Goal: Task Accomplishment & Management: Manage account settings

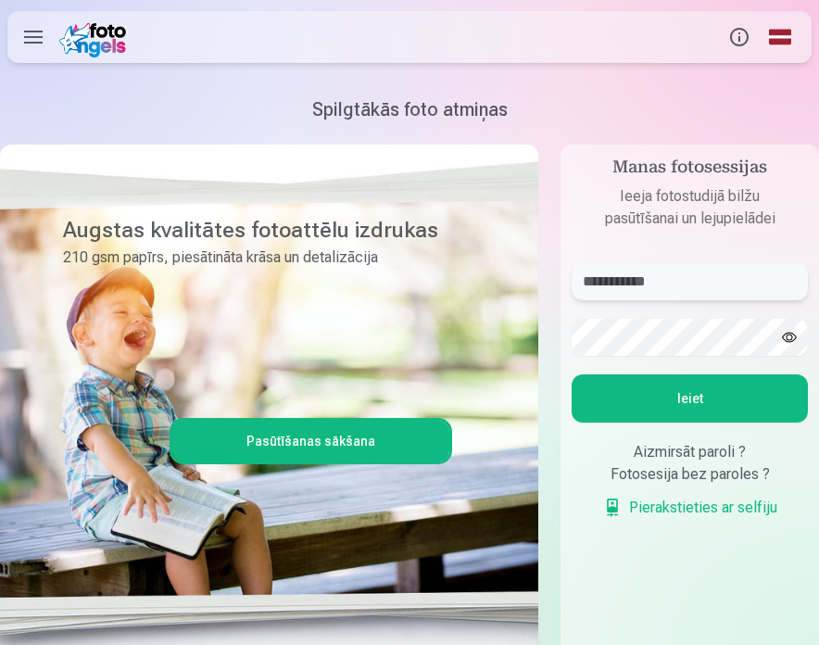
click at [691, 282] on input "**********" at bounding box center [689, 281] width 236 height 37
drag, startPoint x: 674, startPoint y: 286, endPoint x: 572, endPoint y: 285, distance: 101.9
click at [573, 289] on input "**********" at bounding box center [689, 281] width 236 height 37
type input "**********"
click at [571, 374] on button "Ieiet" at bounding box center [689, 398] width 236 height 48
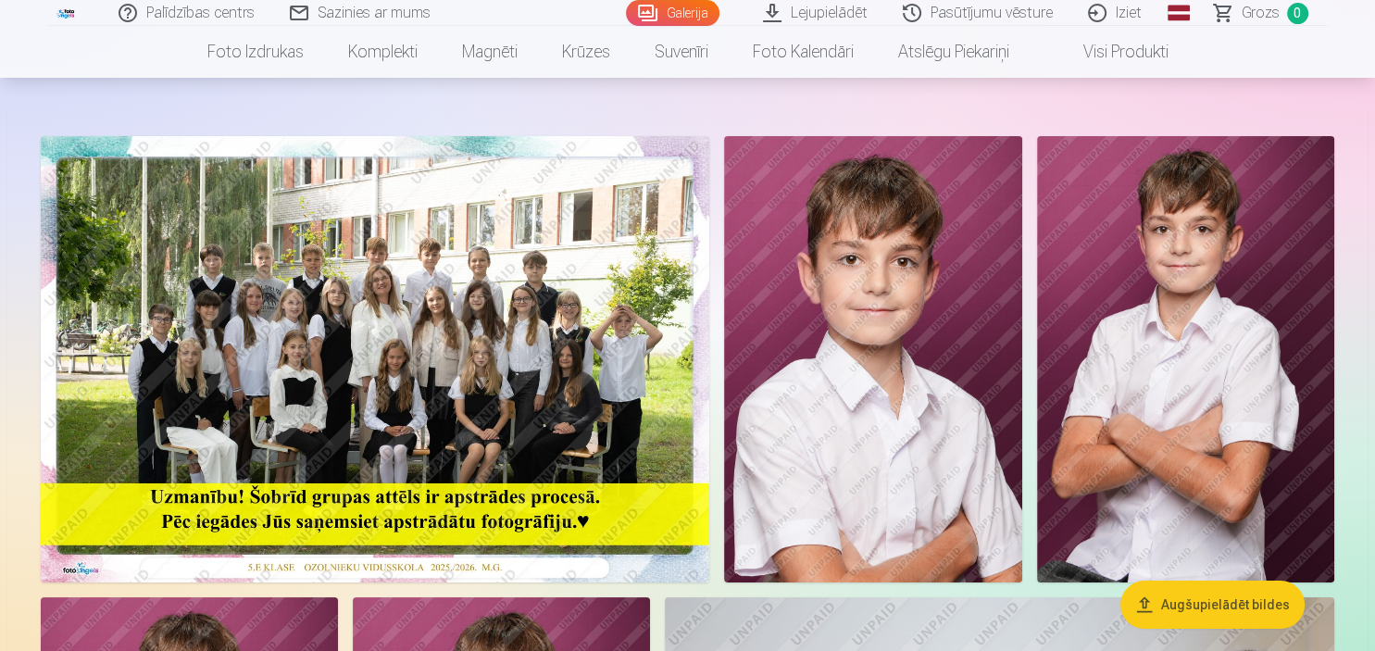
scroll to position [65, 0]
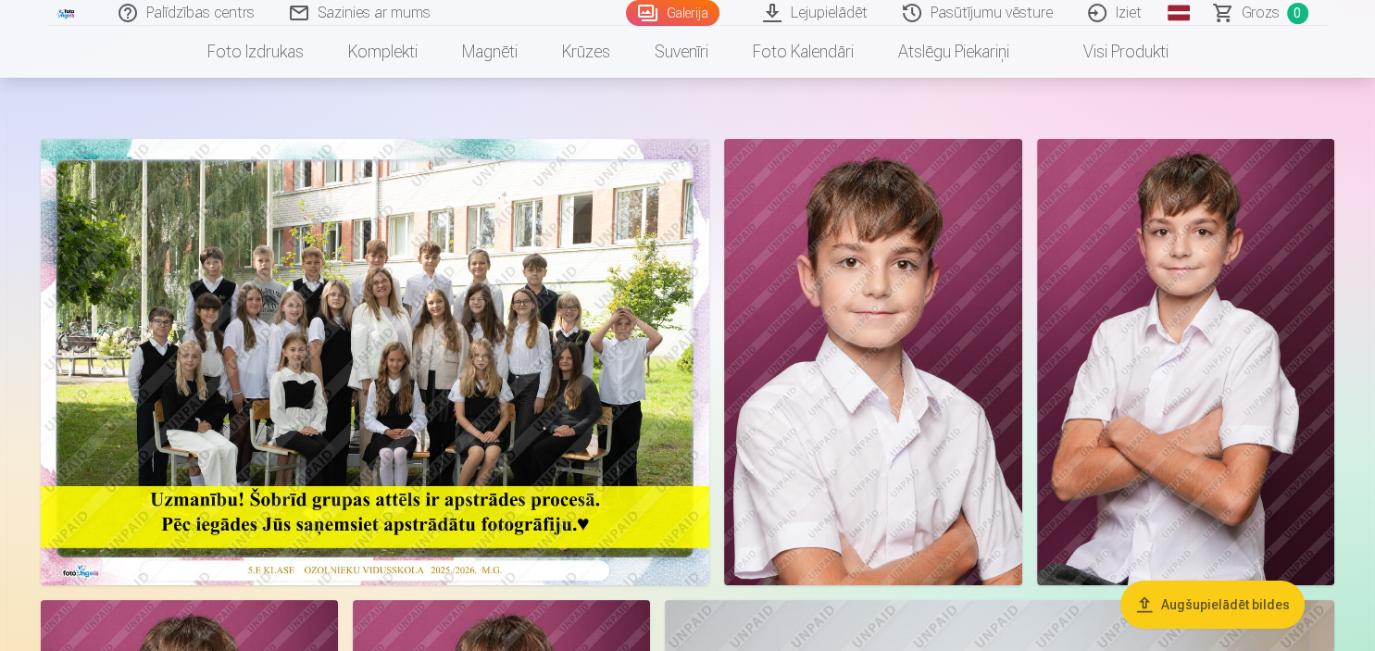
click at [348, 283] on img at bounding box center [375, 362] width 669 height 446
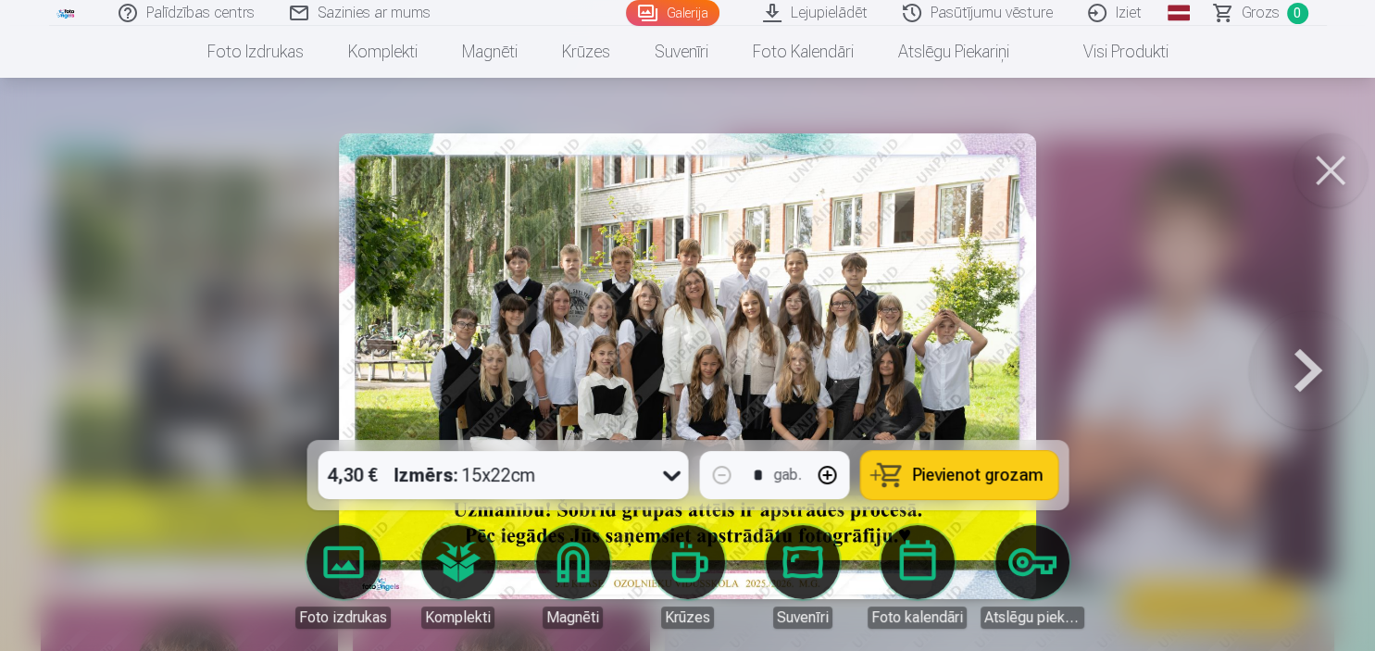
click at [818, 248] on div at bounding box center [687, 325] width 1375 height 651
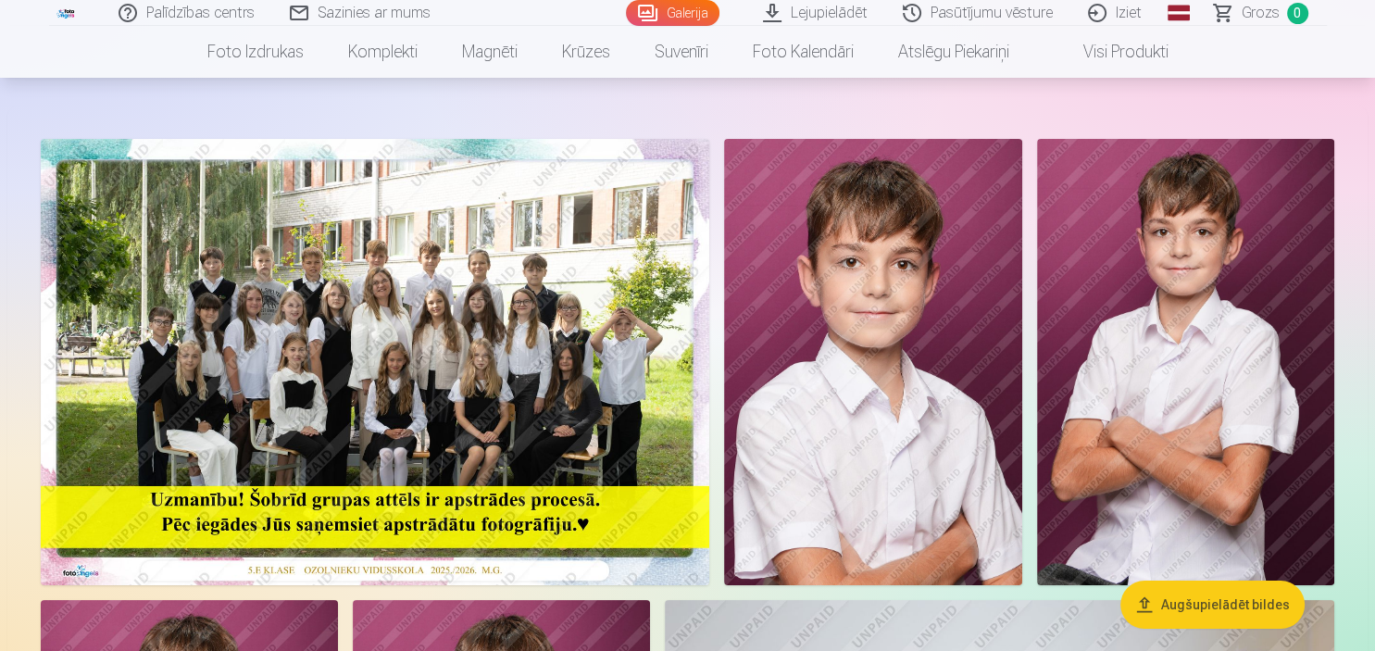
click at [530, 257] on img at bounding box center [375, 362] width 669 height 446
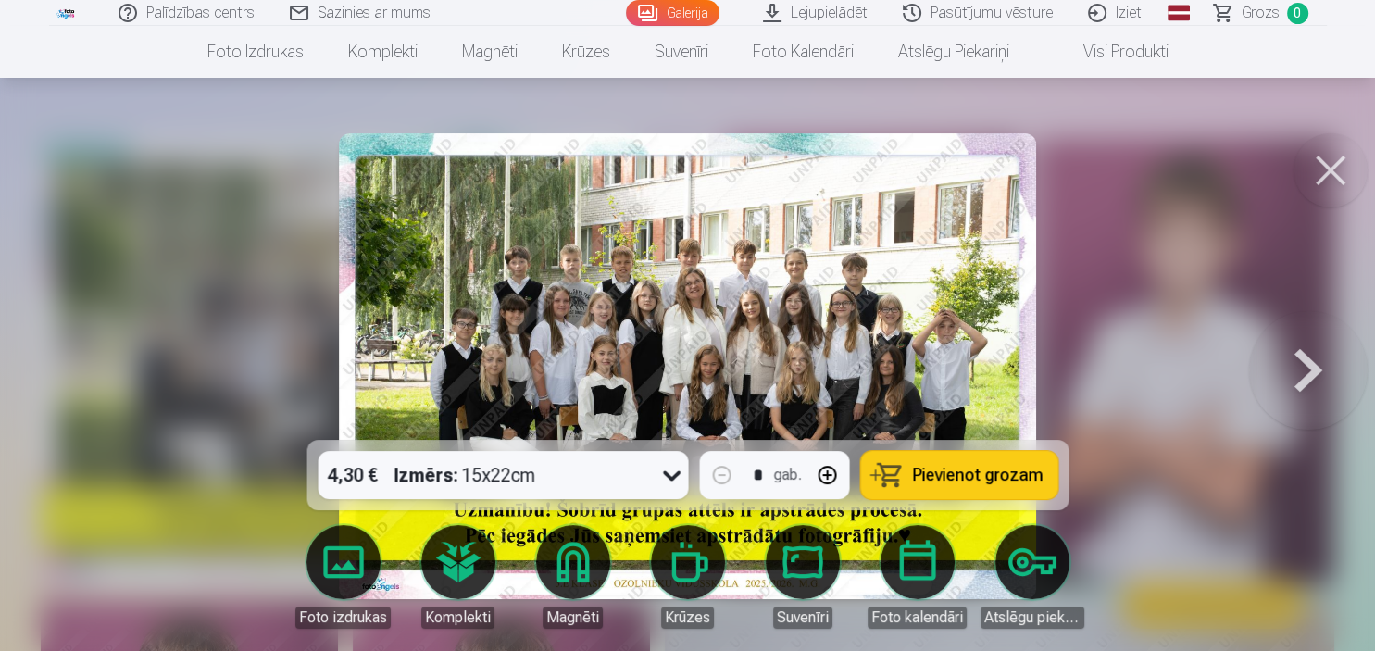
click at [818, 365] on button at bounding box center [1308, 366] width 119 height 110
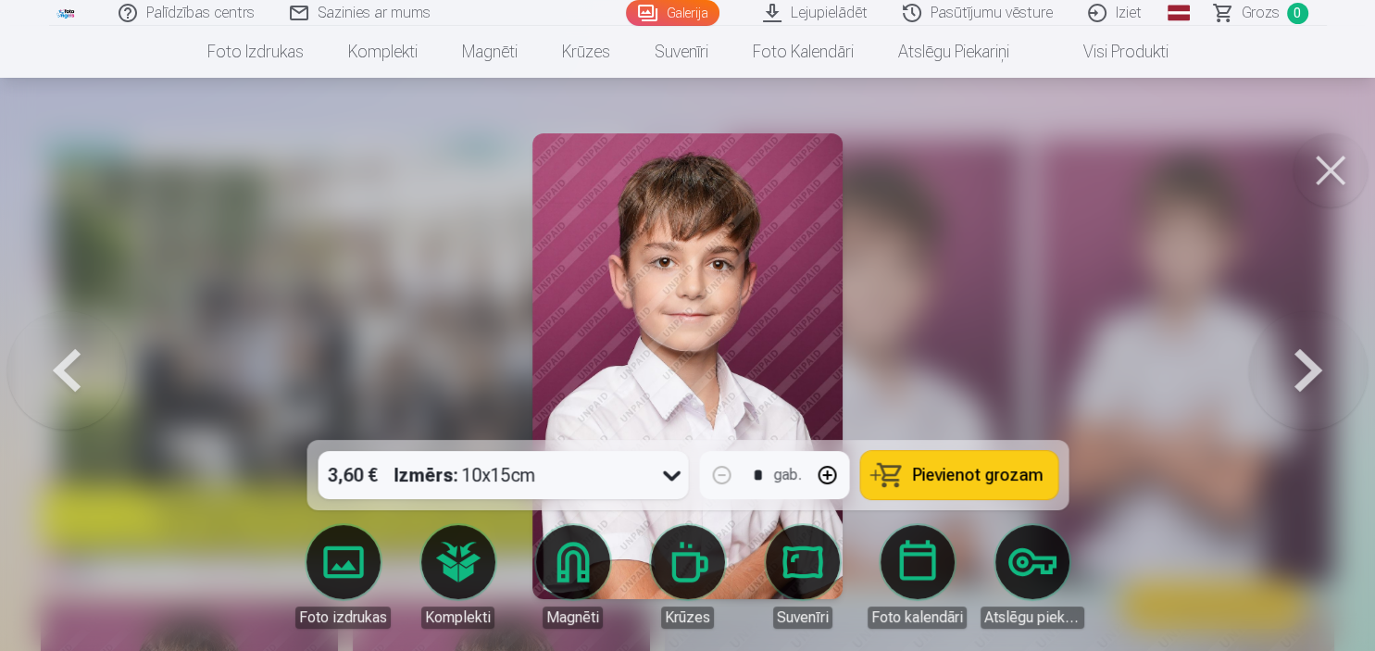
click at [818, 365] on button at bounding box center [1308, 366] width 119 height 110
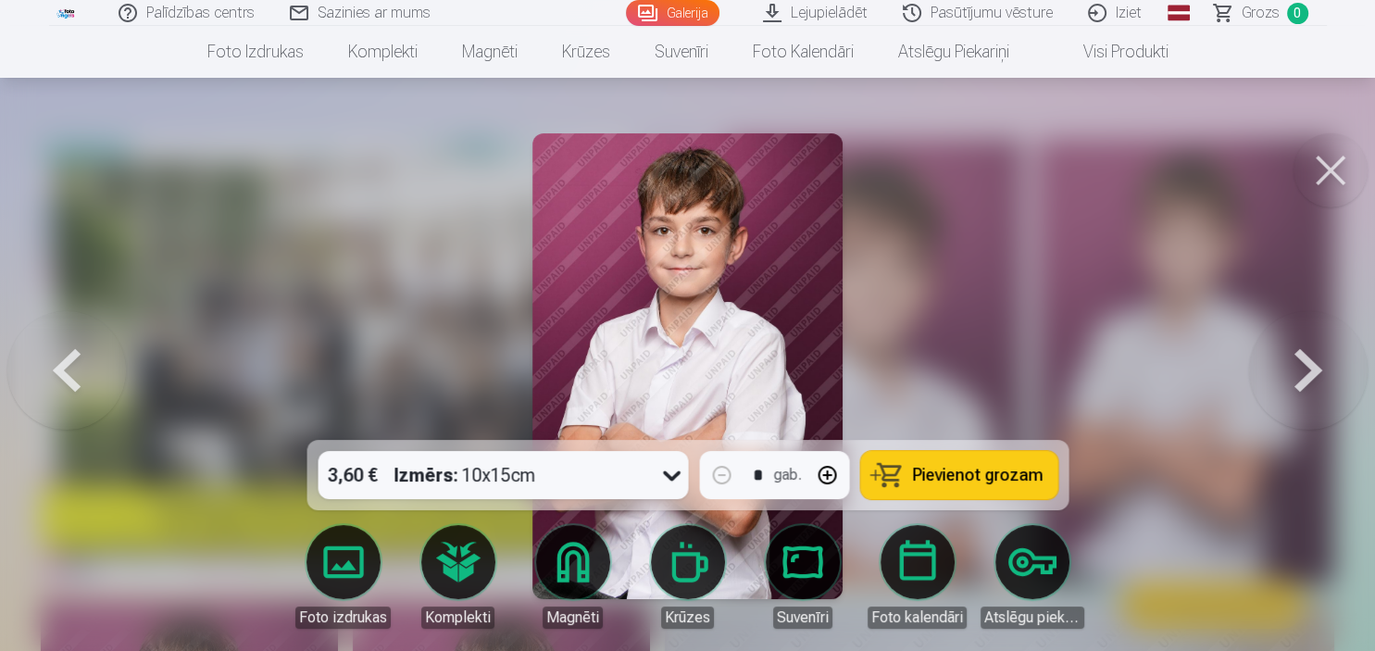
click at [818, 365] on button at bounding box center [1308, 366] width 119 height 110
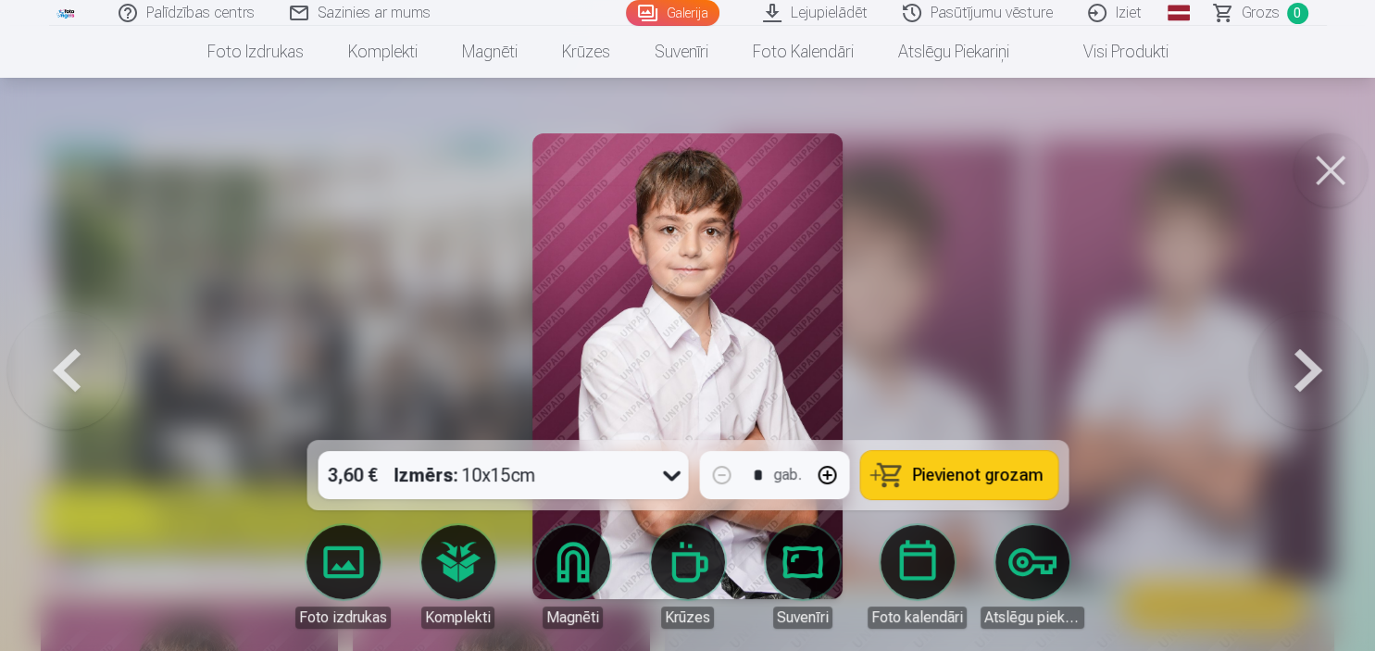
click at [818, 365] on button at bounding box center [1308, 366] width 119 height 110
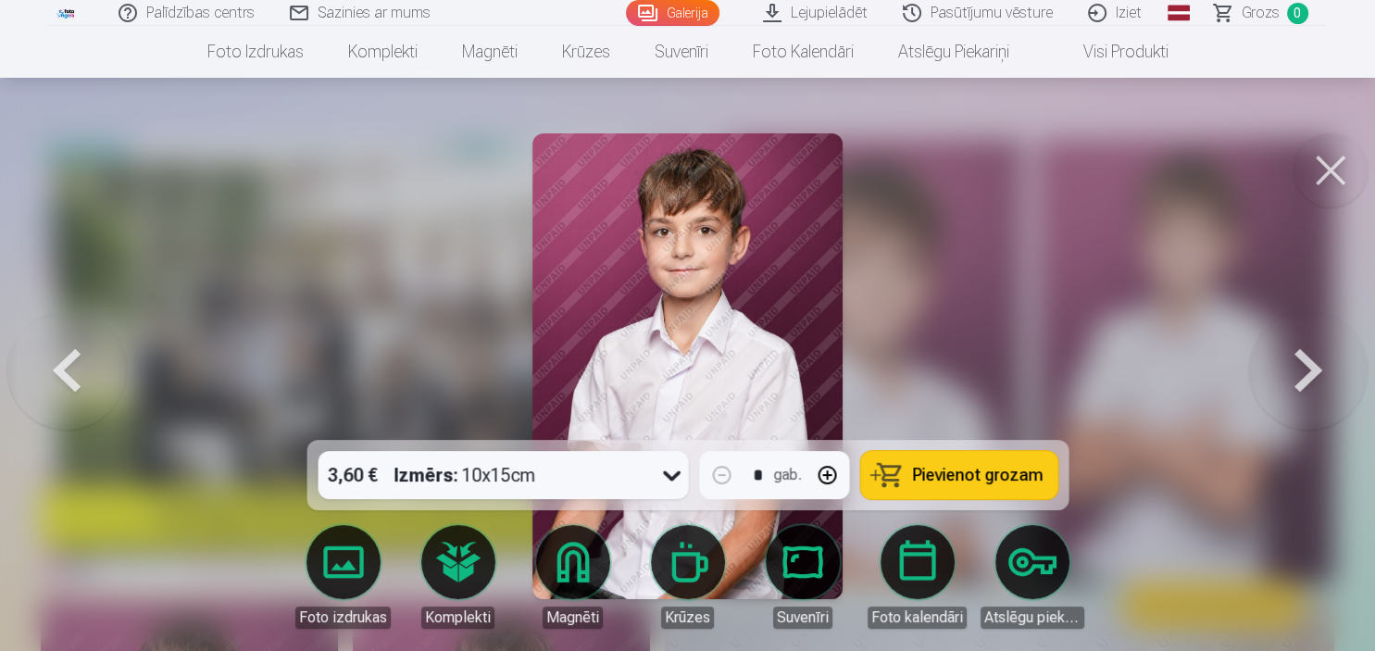
click at [818, 365] on button at bounding box center [1308, 366] width 119 height 110
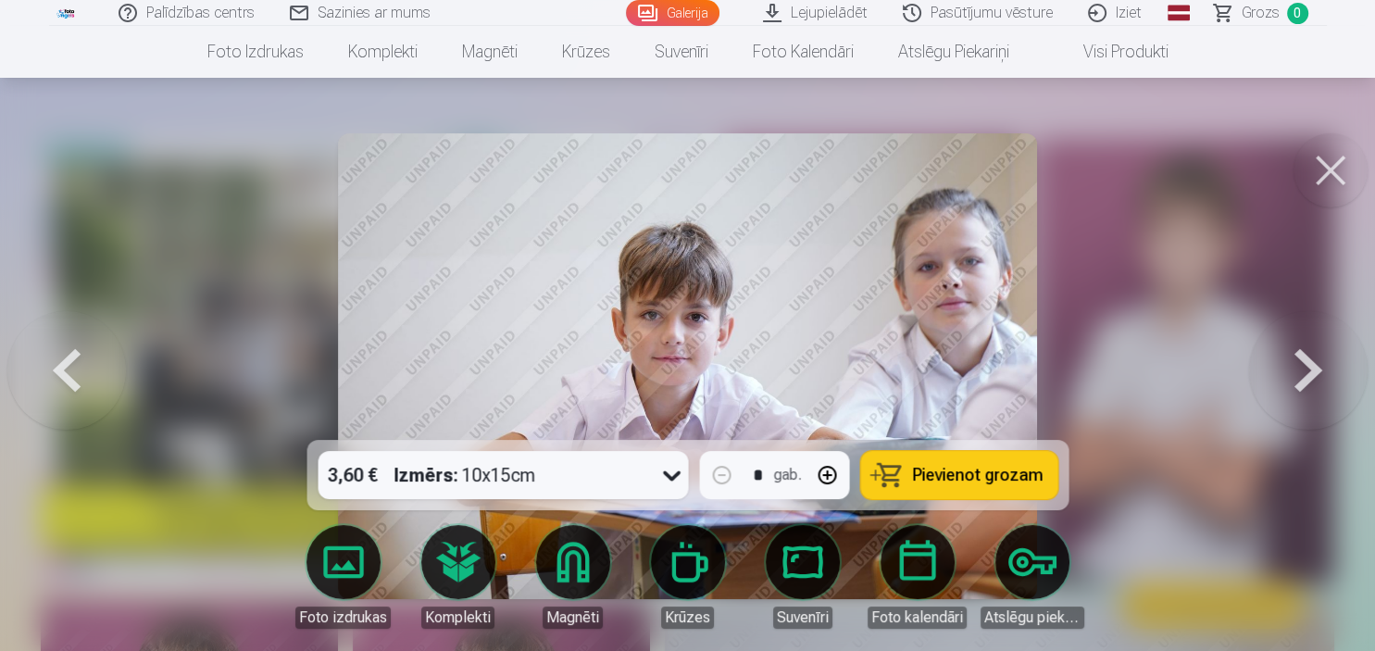
click at [818, 365] on button at bounding box center [1308, 366] width 119 height 110
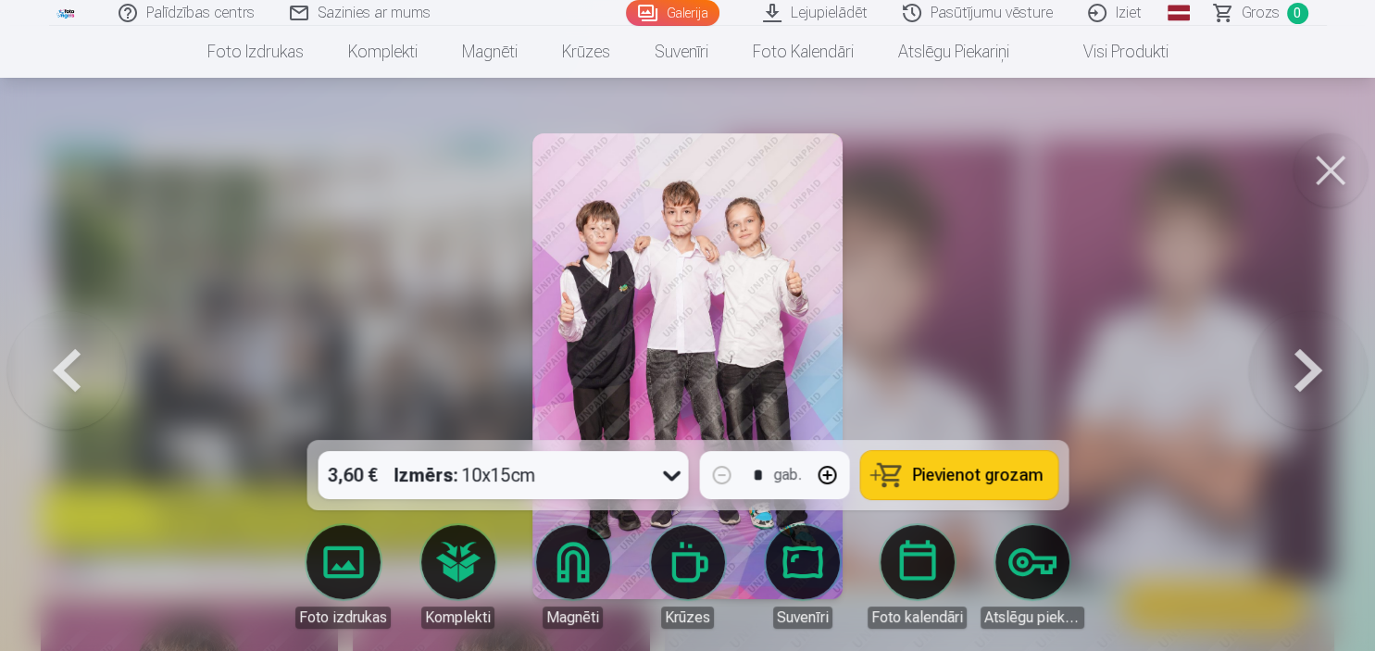
click at [818, 349] on button at bounding box center [1308, 366] width 119 height 110
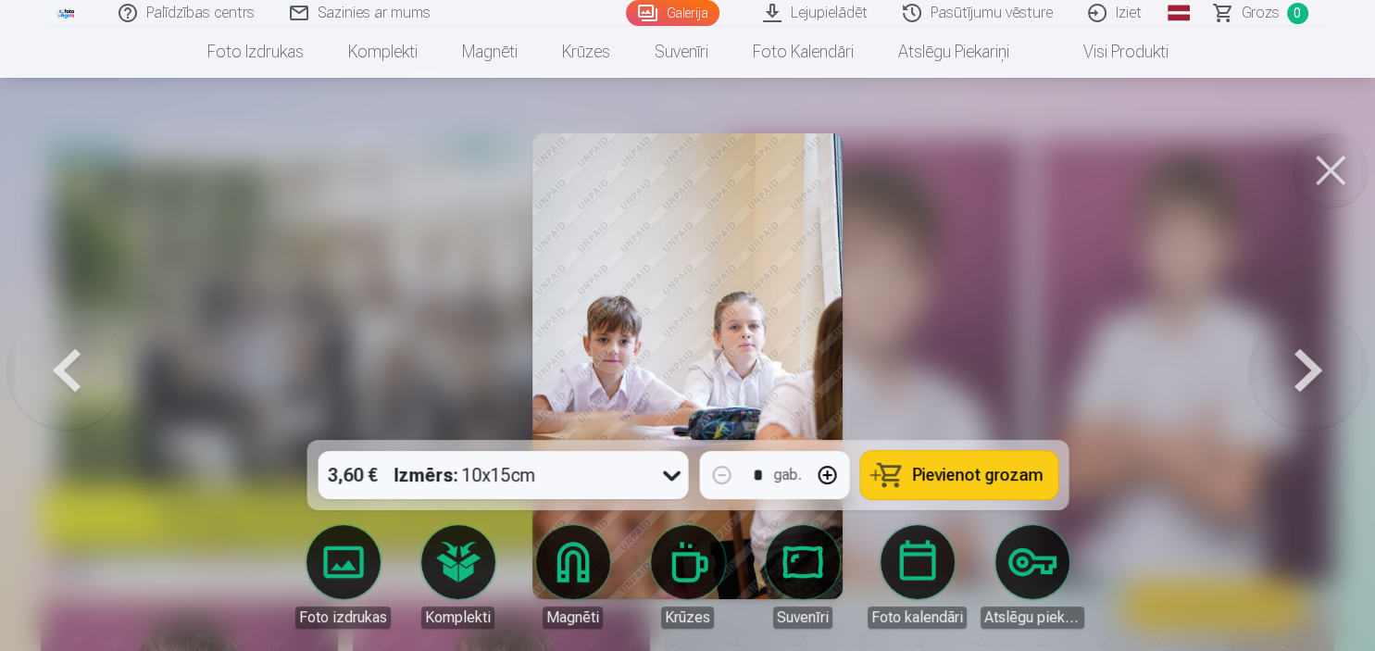
click at [818, 360] on button at bounding box center [1308, 366] width 119 height 110
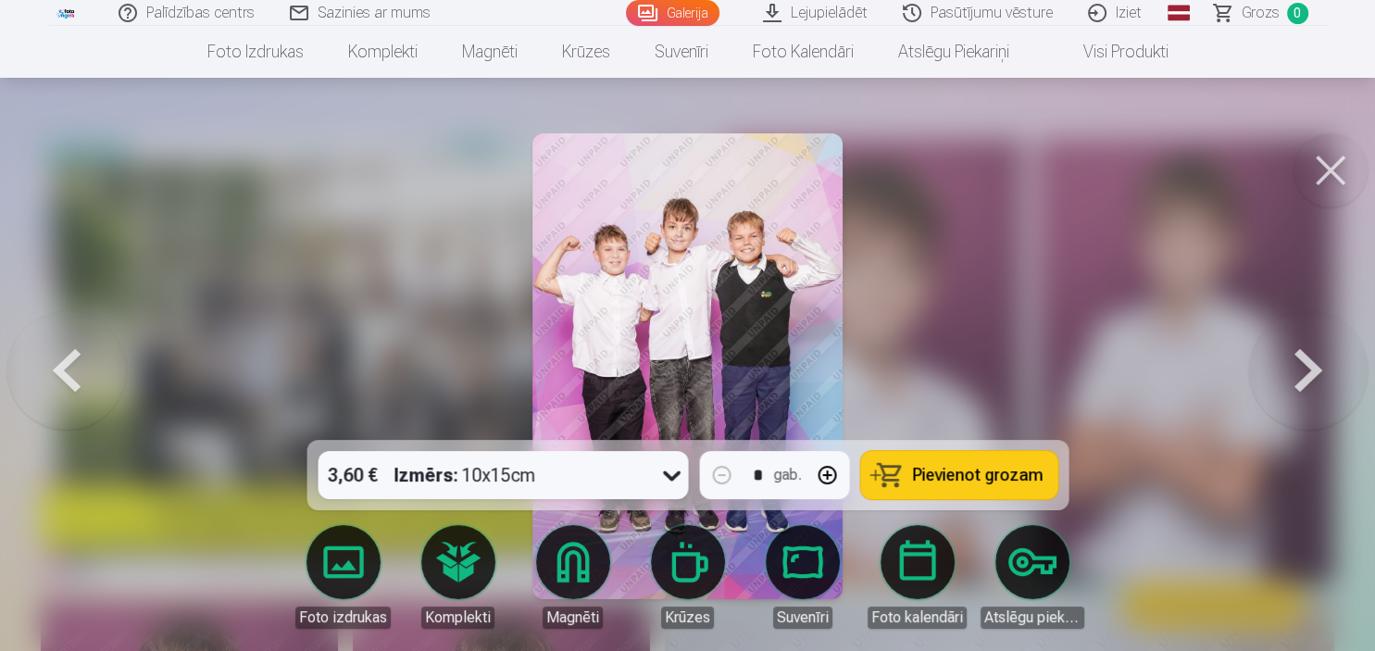
click at [818, 354] on button at bounding box center [1308, 366] width 119 height 110
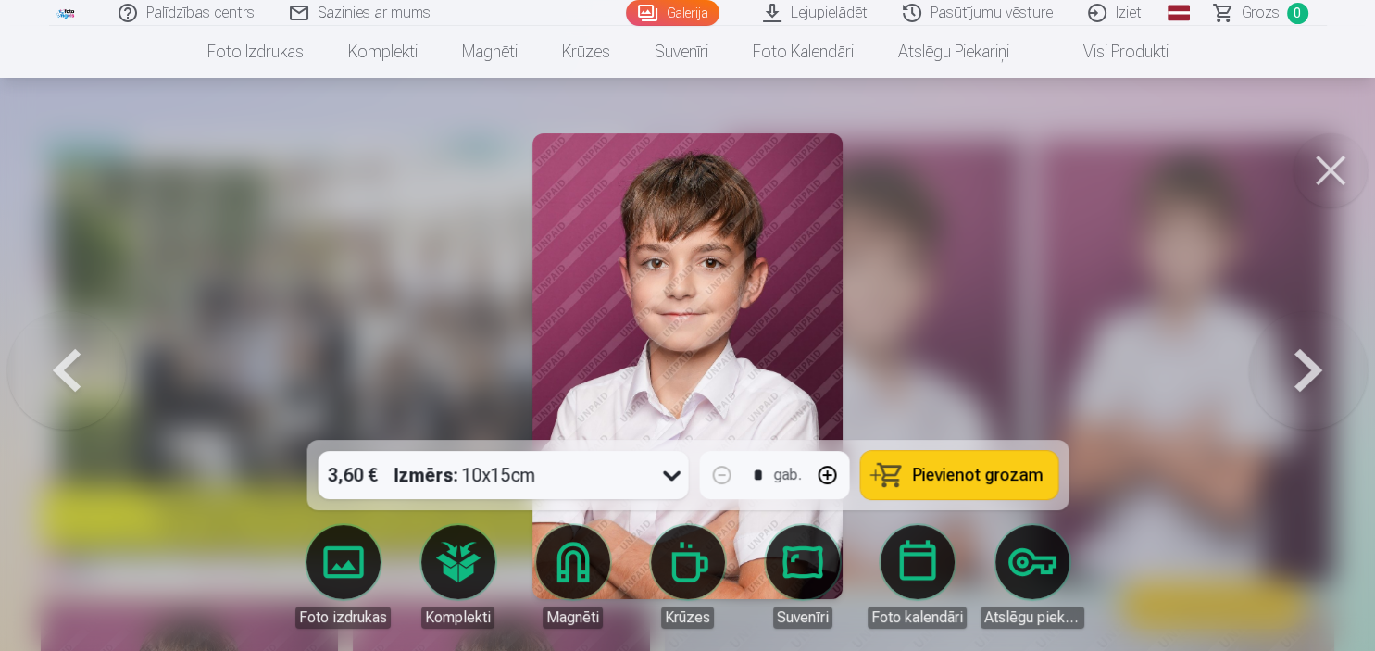
click at [818, 354] on button at bounding box center [1308, 366] width 119 height 110
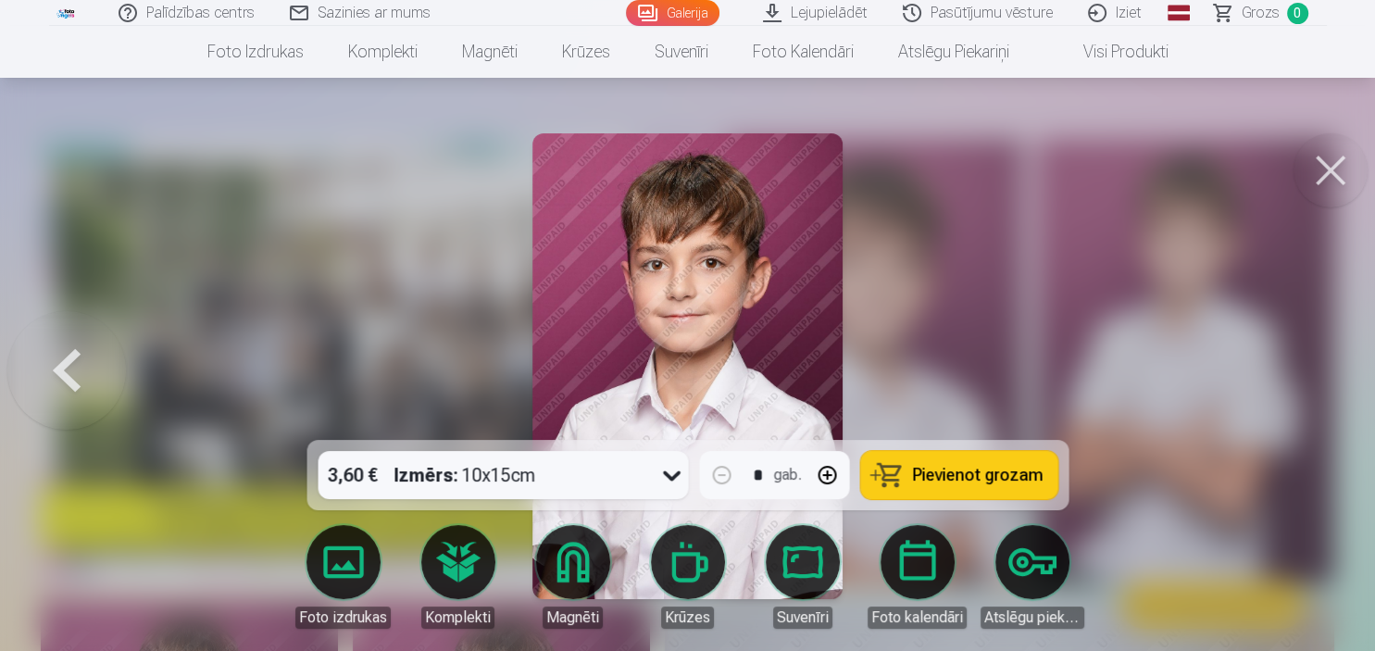
click at [818, 354] on div at bounding box center [687, 325] width 1375 height 651
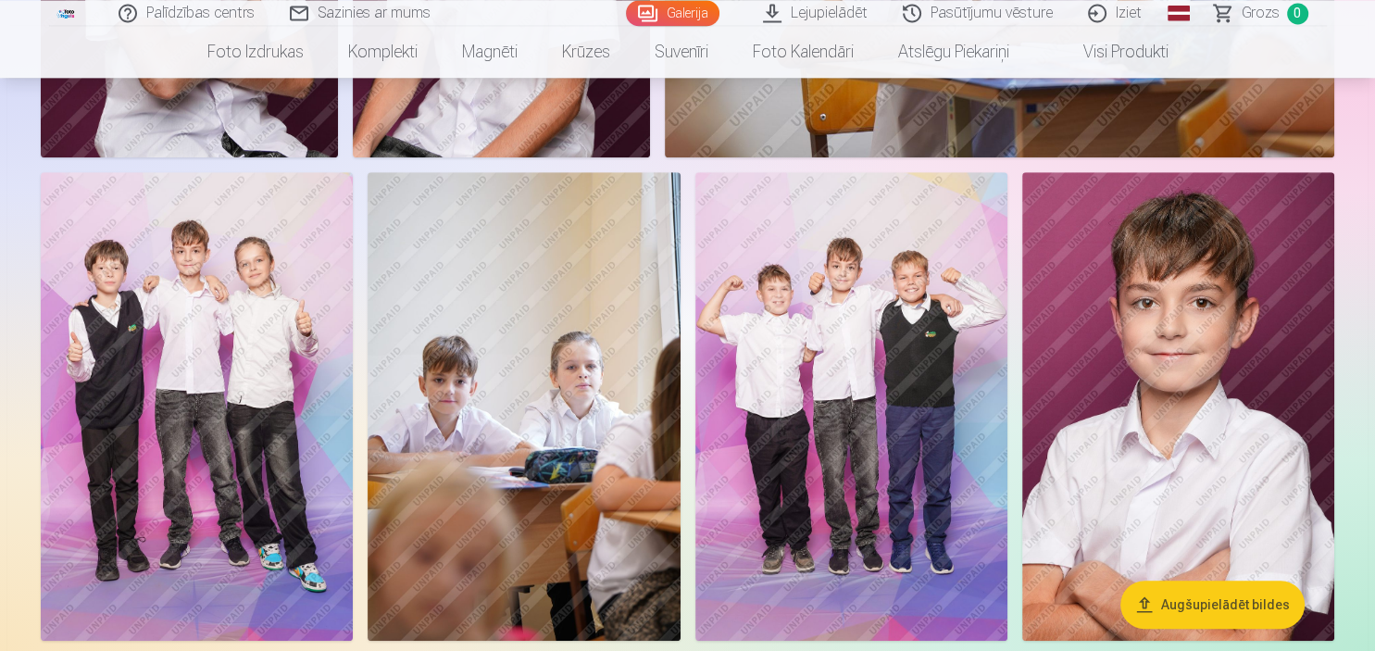
scroll to position [978, 0]
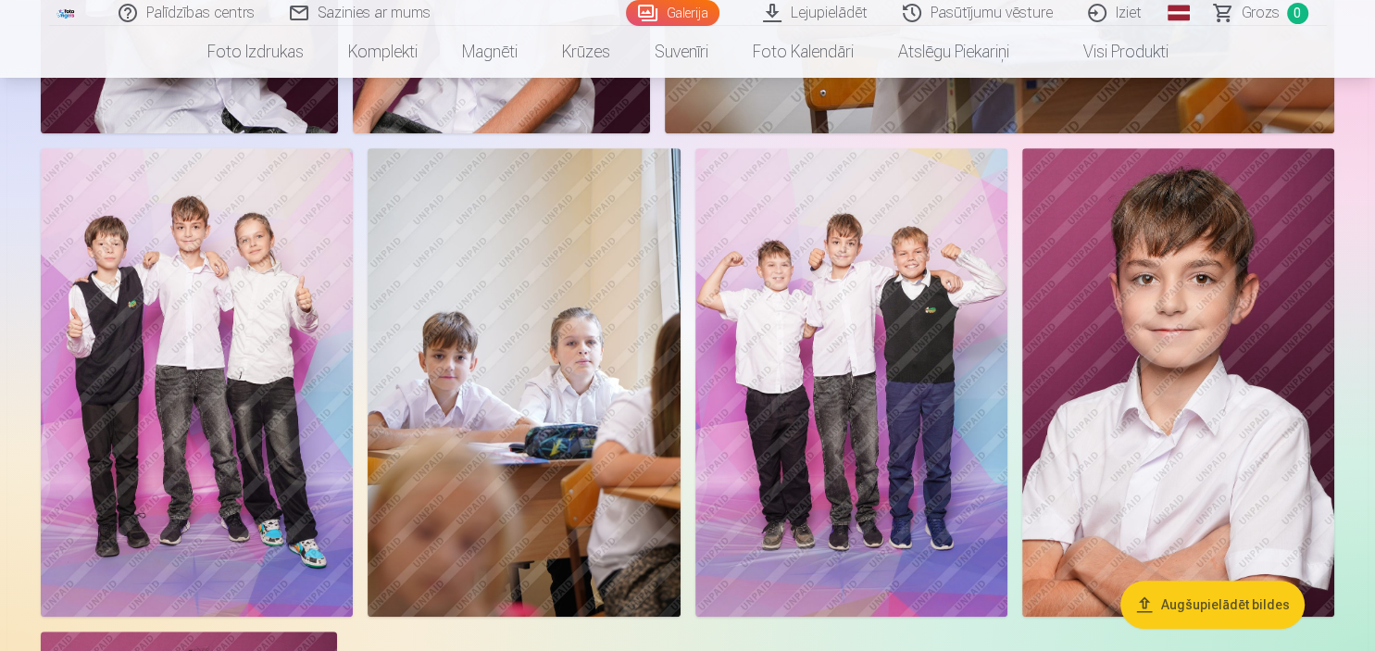
click at [221, 470] on img at bounding box center [197, 382] width 312 height 469
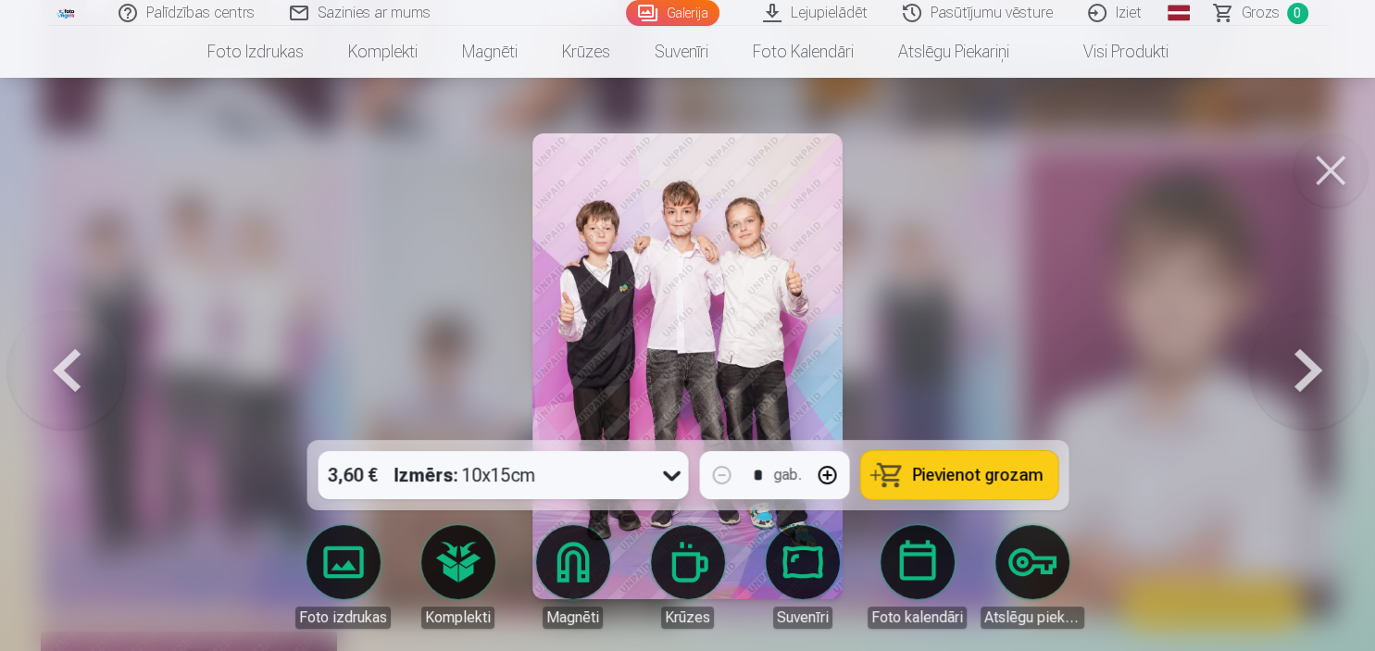
click at [708, 301] on img at bounding box center [688, 366] width 310 height 466
click at [818, 165] on button at bounding box center [1331, 170] width 74 height 74
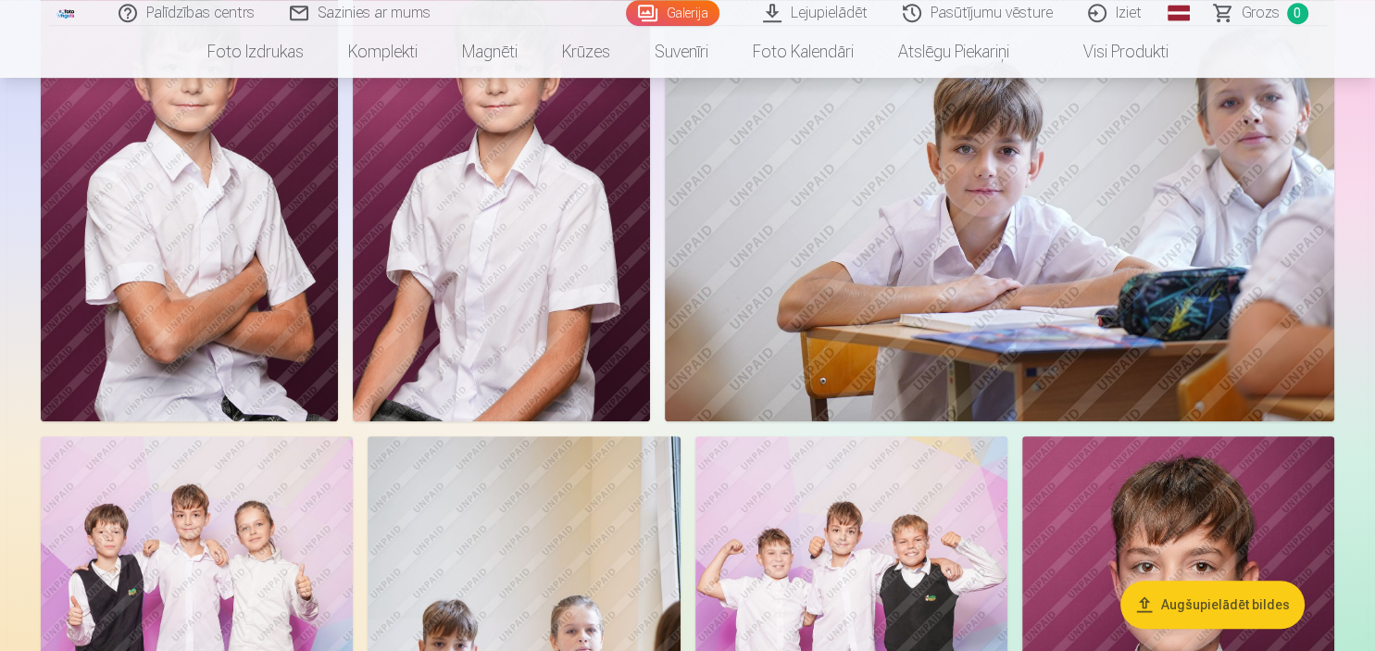
scroll to position [456, 0]
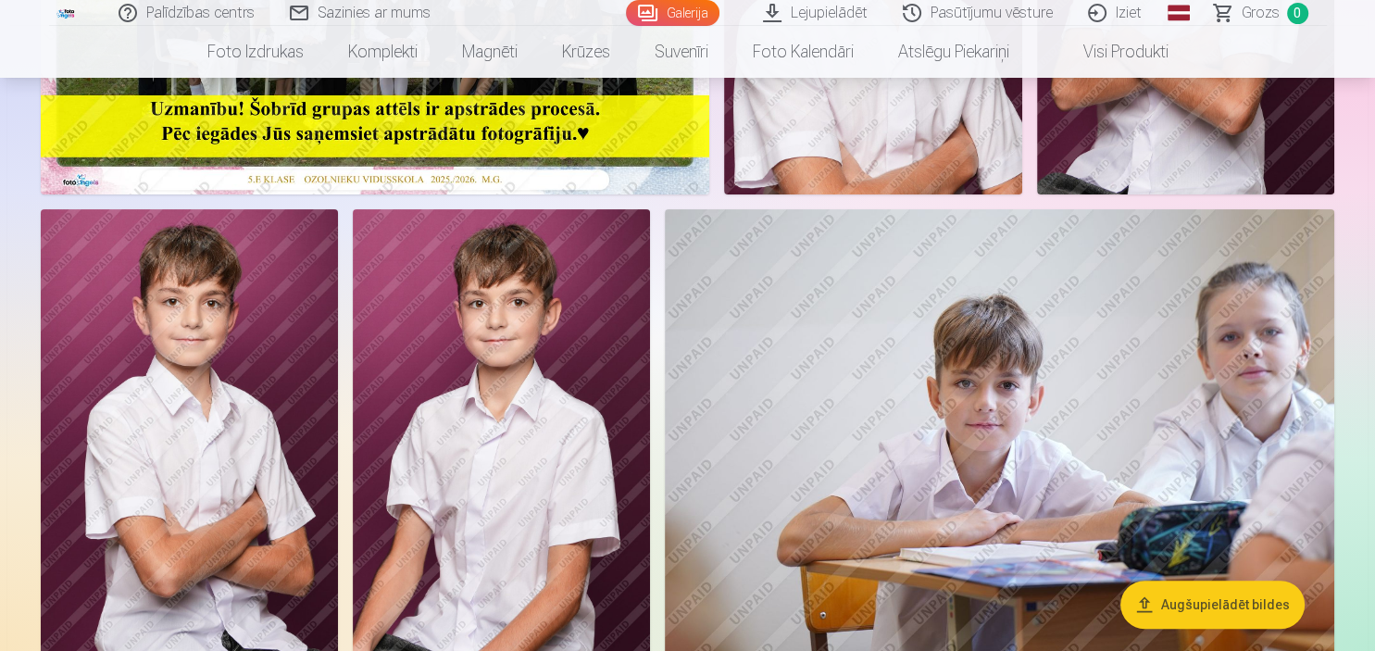
click at [818, 11] on link "Iziet" at bounding box center [1116, 13] width 89 height 26
